Goal: Contribute content: Contribute content

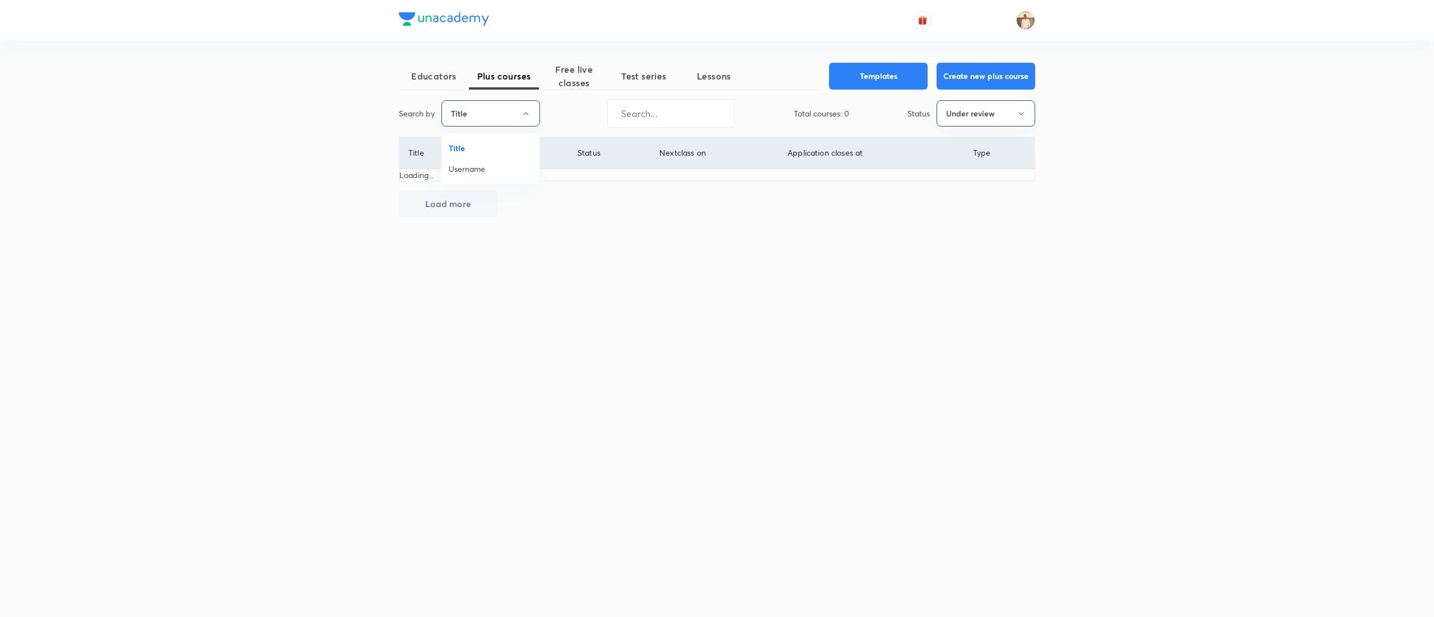
click at [478, 175] on li "Username" at bounding box center [490, 168] width 97 height 21
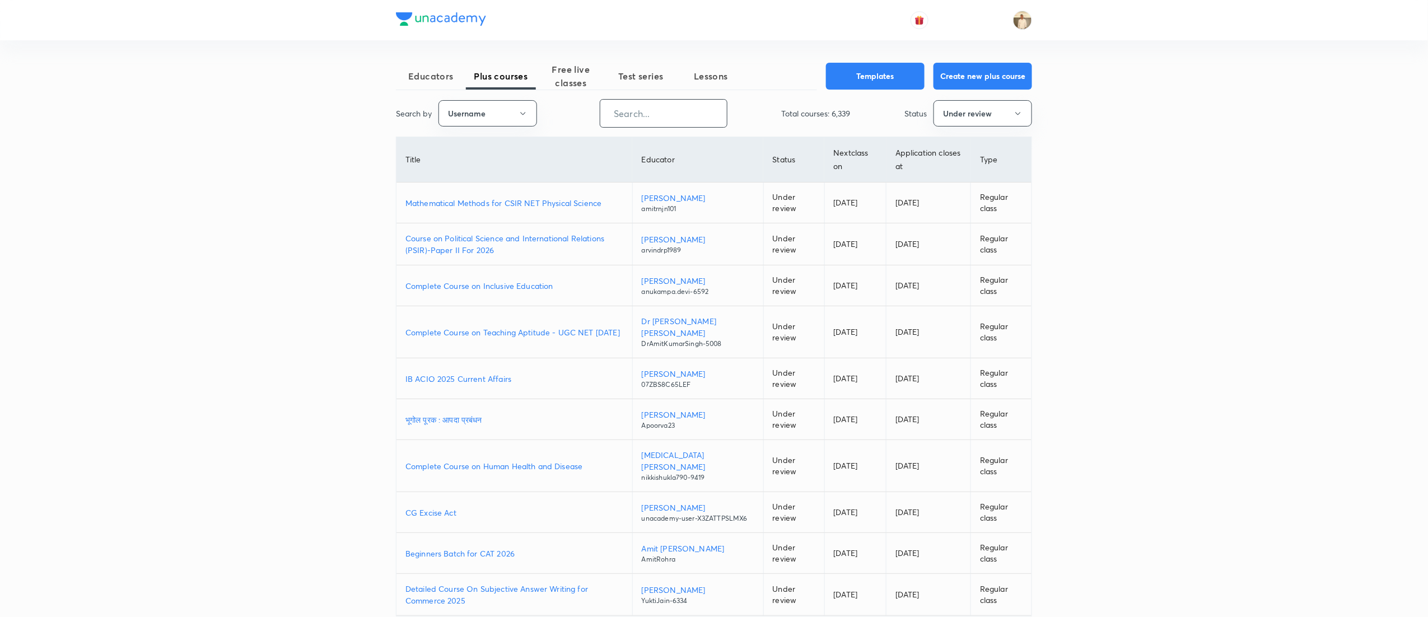
click at [689, 108] on input "text" at bounding box center [663, 113] width 127 height 29
paste input "shivanisharma-598"
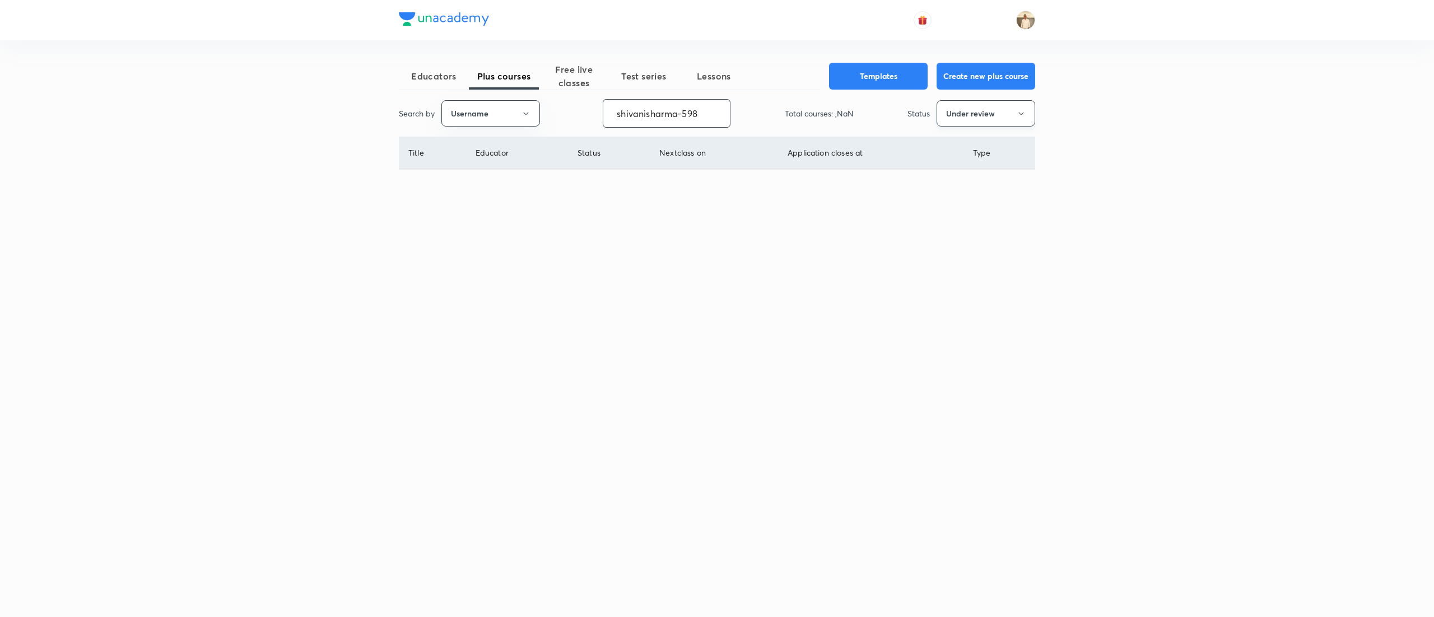
type input "shivanisharma-598"
click at [987, 108] on button "Under review" at bounding box center [985, 113] width 99 height 26
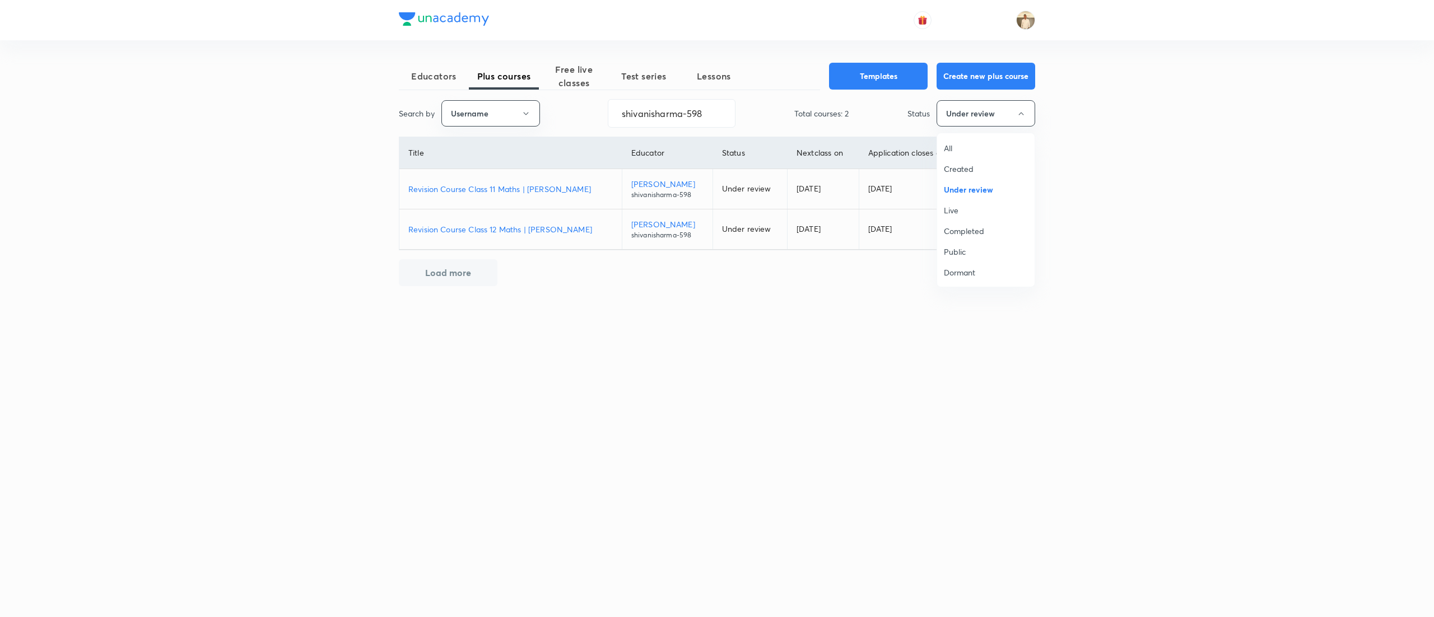
click at [551, 189] on div at bounding box center [717, 308] width 1434 height 617
click at [551, 189] on p "Revision Course Class 11 Maths | Shivani Sharma" at bounding box center [510, 189] width 204 height 12
click at [548, 230] on p "Revision Course Class 12 Maths | Shivani Sharma" at bounding box center [510, 229] width 204 height 12
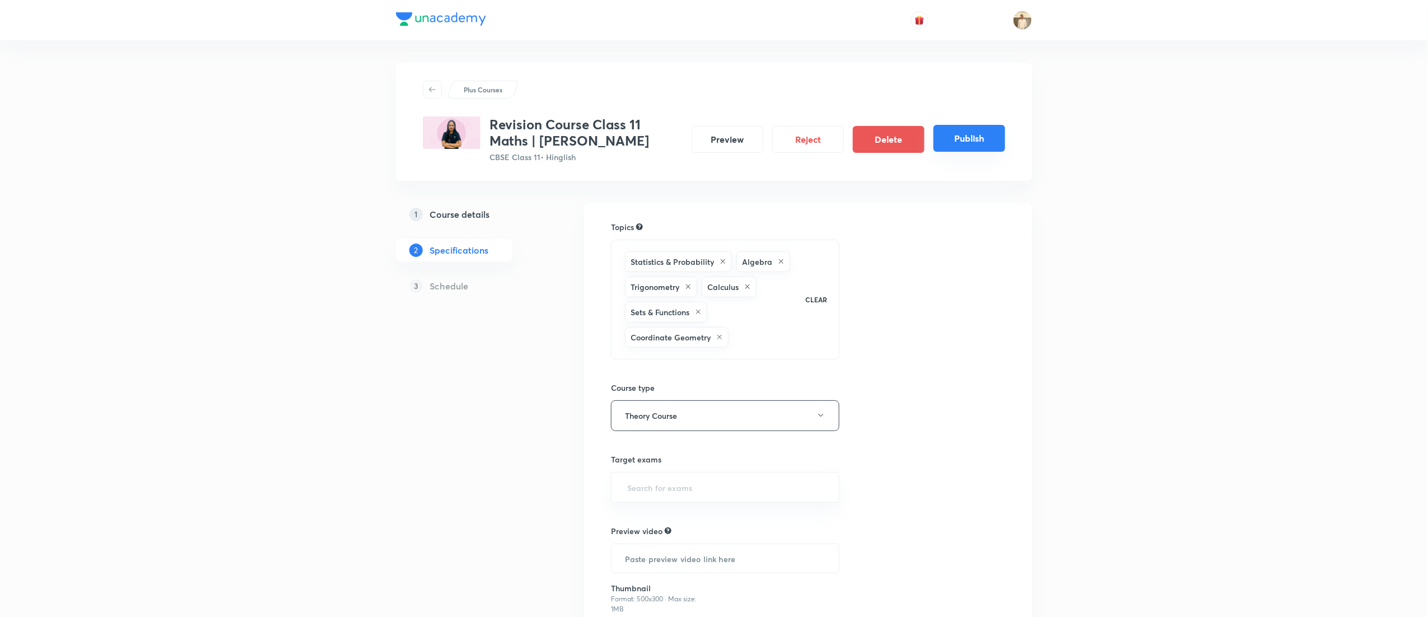
click at [977, 144] on button "Publish" at bounding box center [969, 138] width 72 height 27
